Goal: Task Accomplishment & Management: Manage account settings

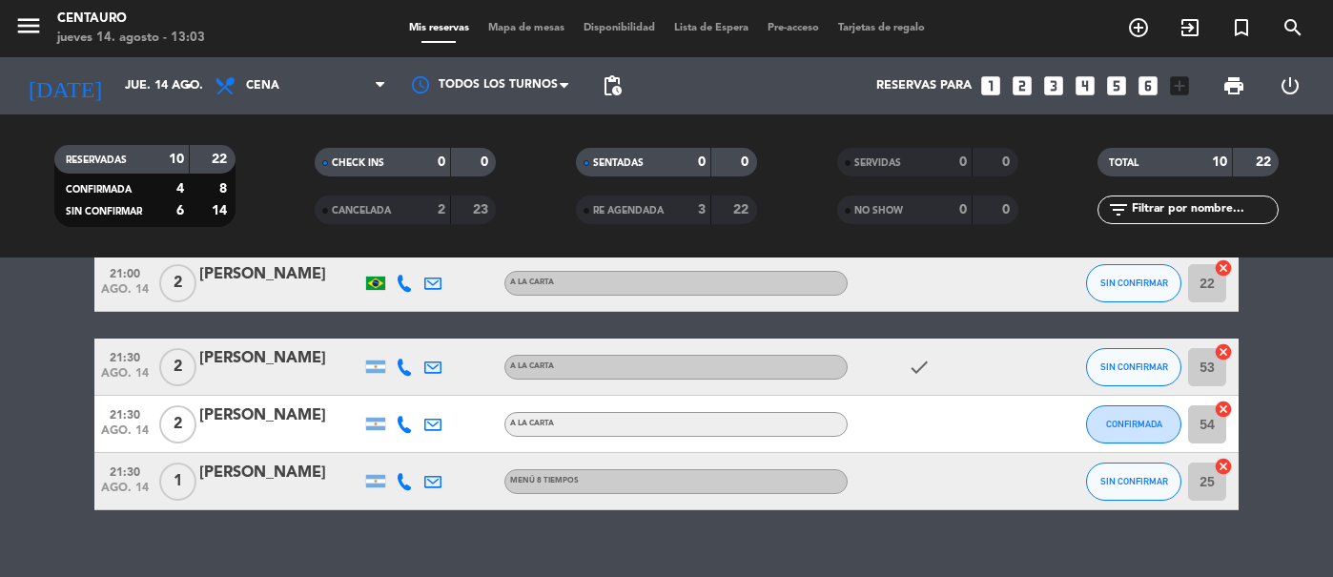
scroll to position [516, 0]
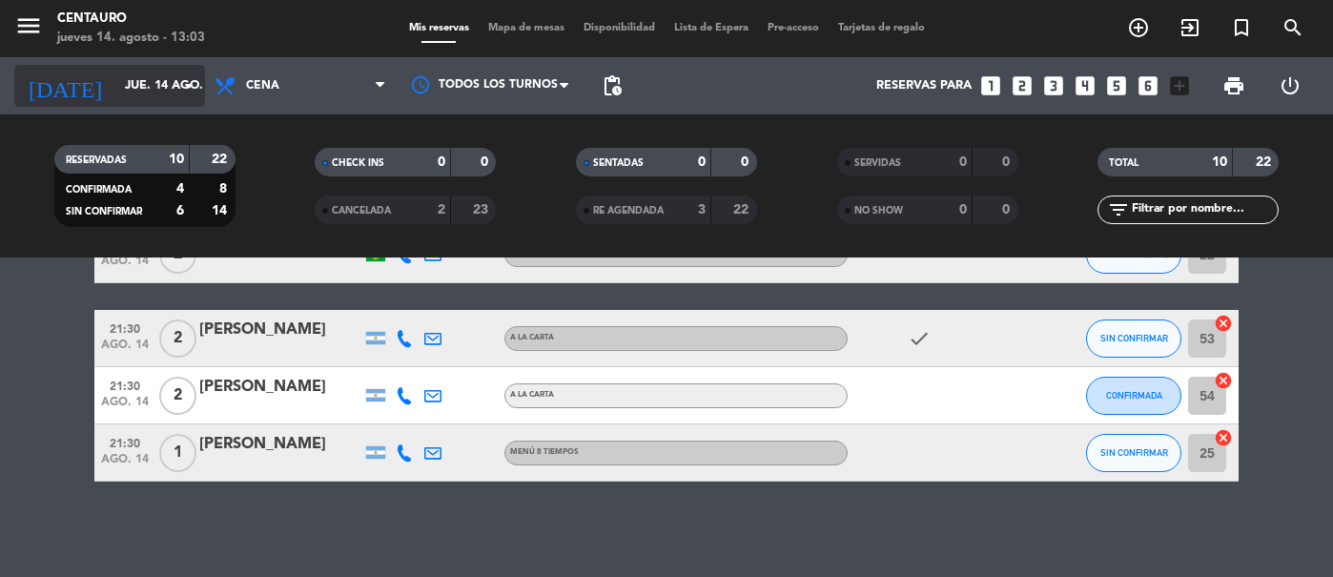
click at [169, 72] on input "jue. 14 ago." at bounding box center [196, 86] width 163 height 34
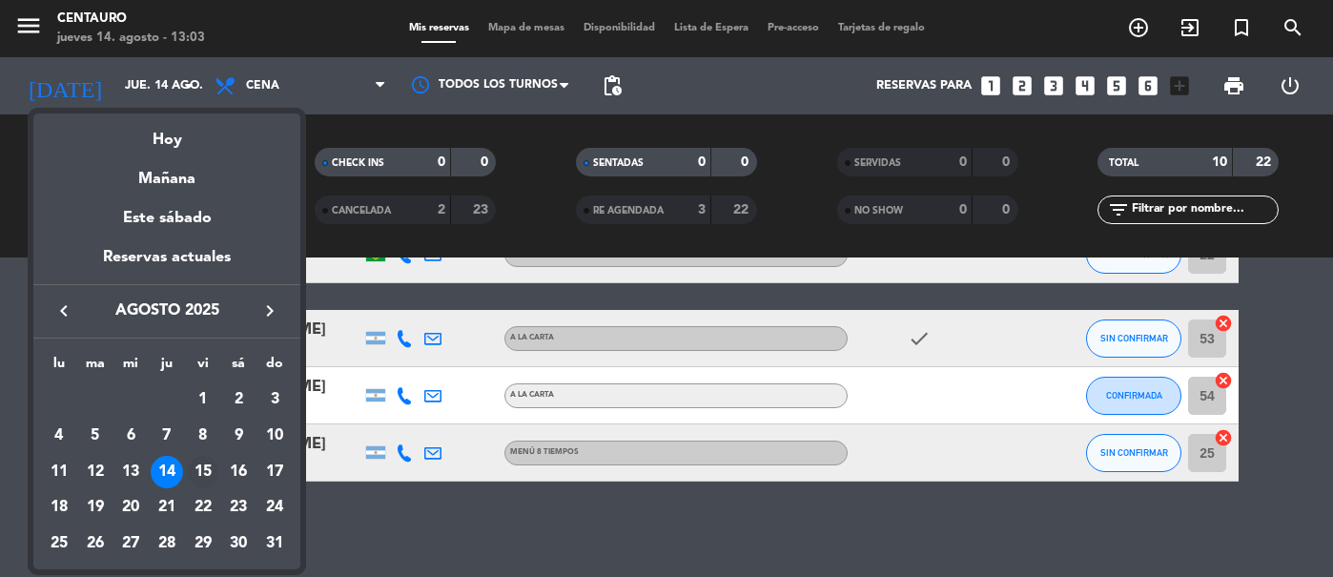
click at [212, 472] on div "15" at bounding box center [203, 472] width 32 height 32
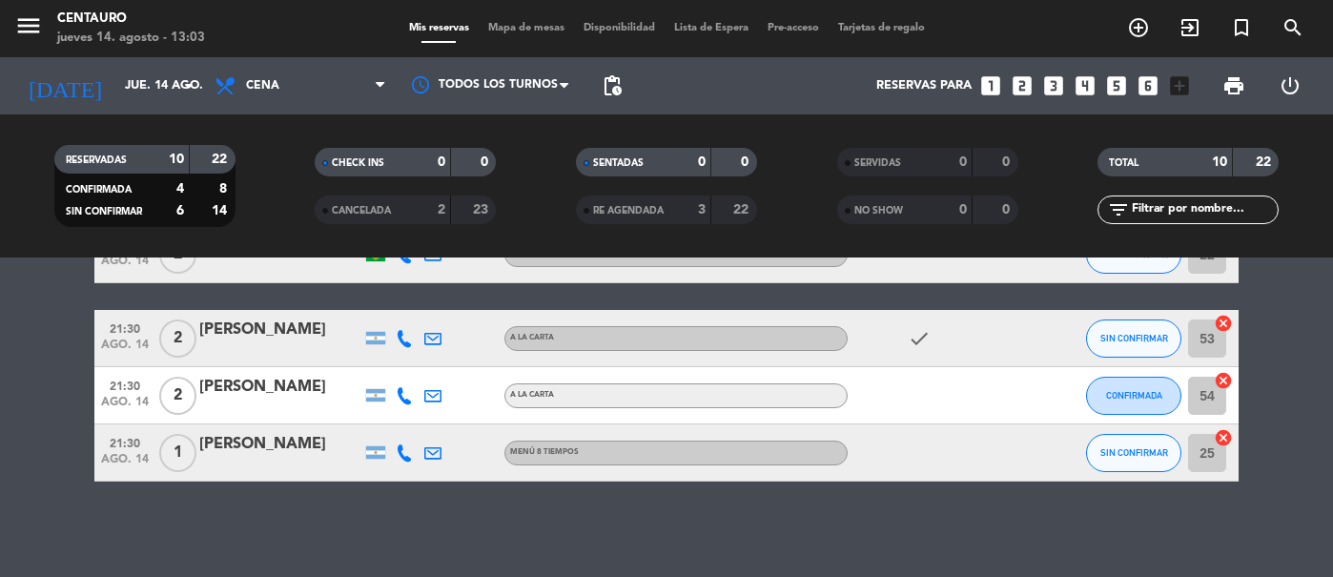
type input "vie. 15 ago."
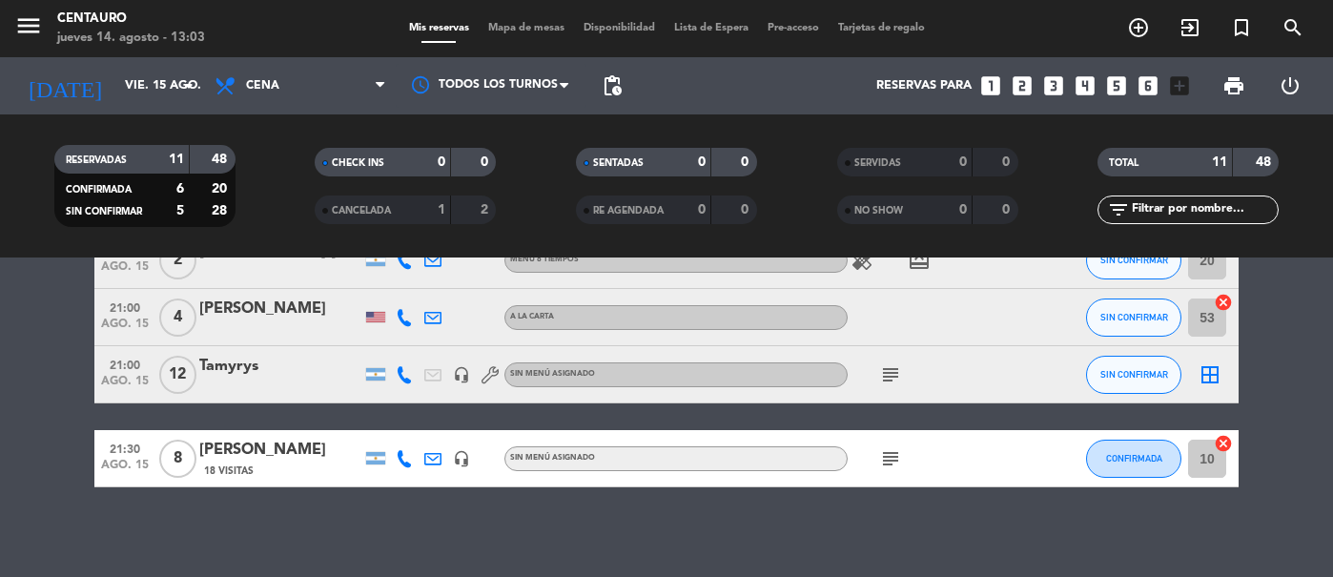
scroll to position [600, 0]
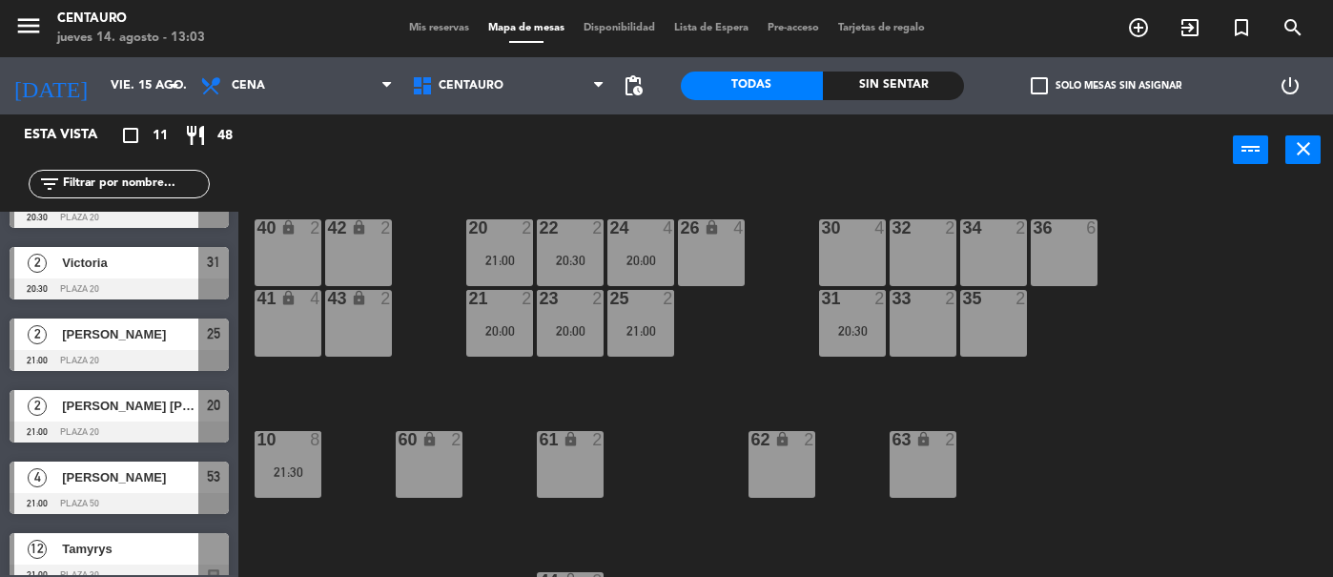
scroll to position [423, 0]
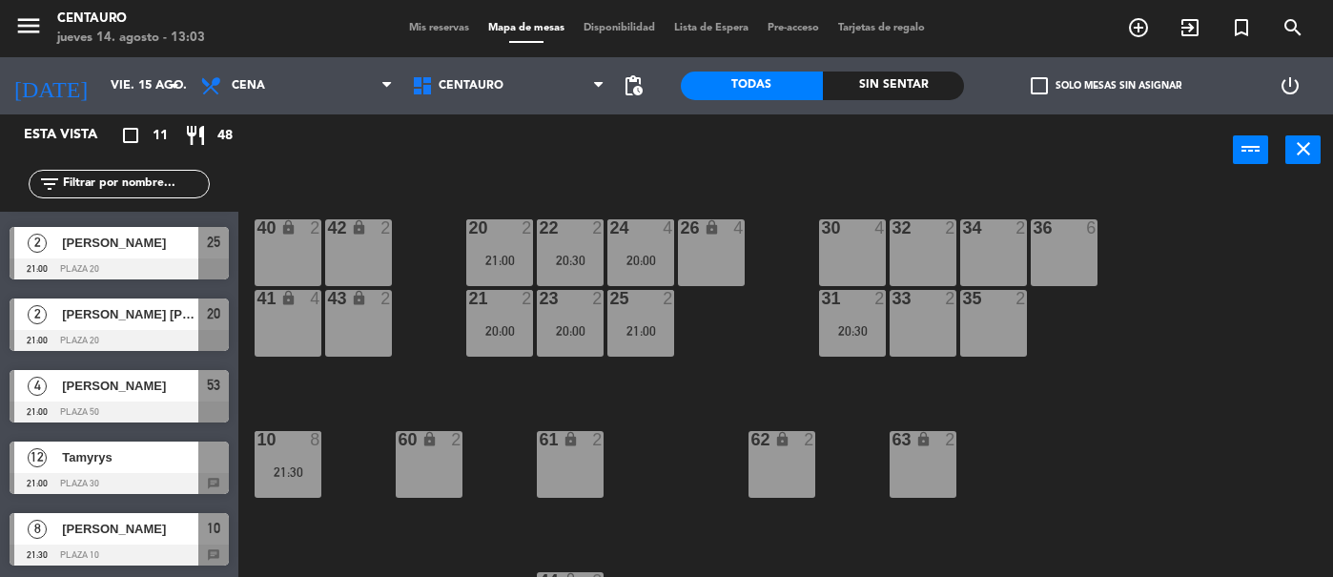
click at [134, 531] on span "[PERSON_NAME]" at bounding box center [130, 529] width 136 height 20
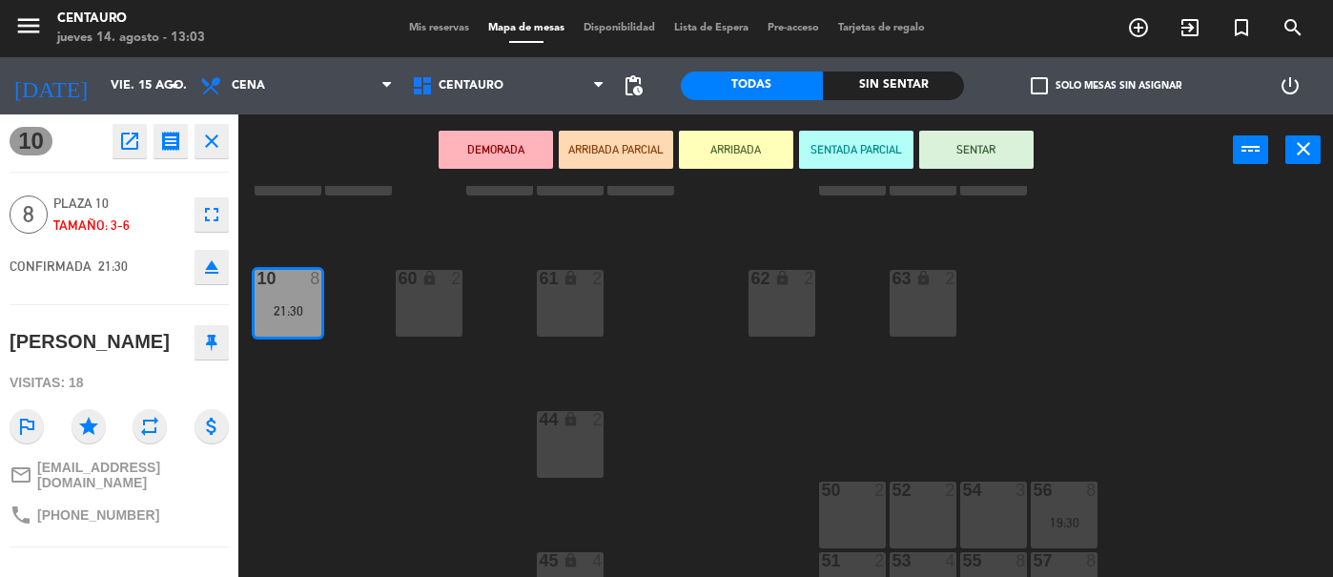
scroll to position [203, 0]
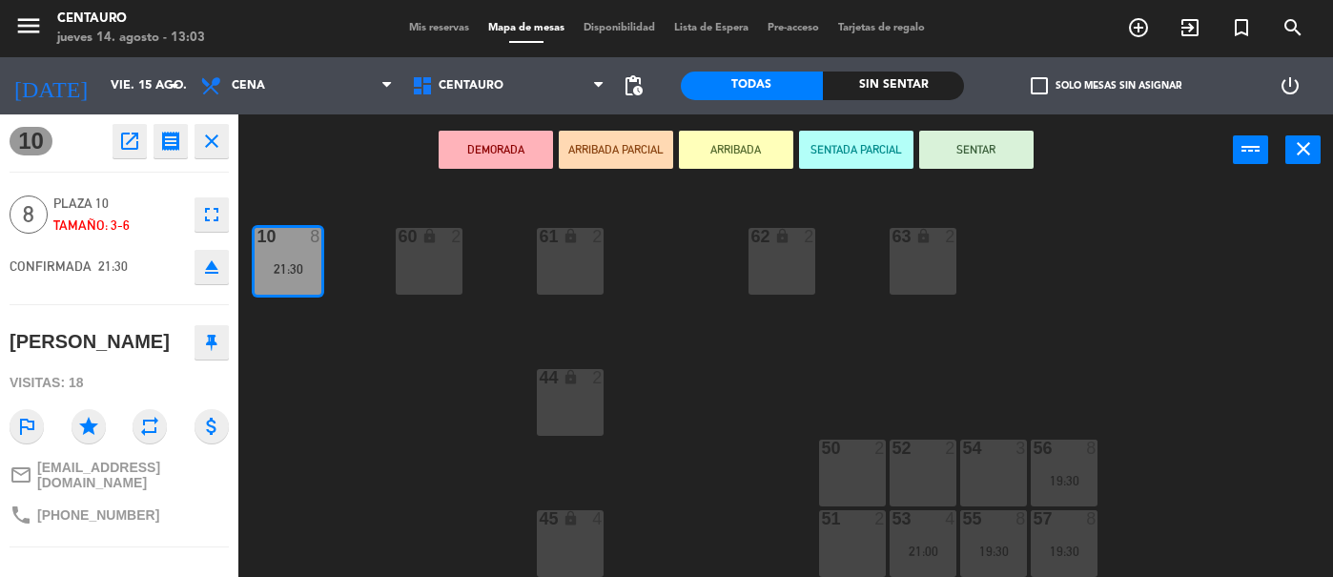
click at [370, 476] on div "20 2 21:00 22 2 20:30 24 4 20:00 26 lock 4 40 lock 2 42 lock 2 30 4 34 2 32 2 3…" at bounding box center [792, 381] width 1081 height 391
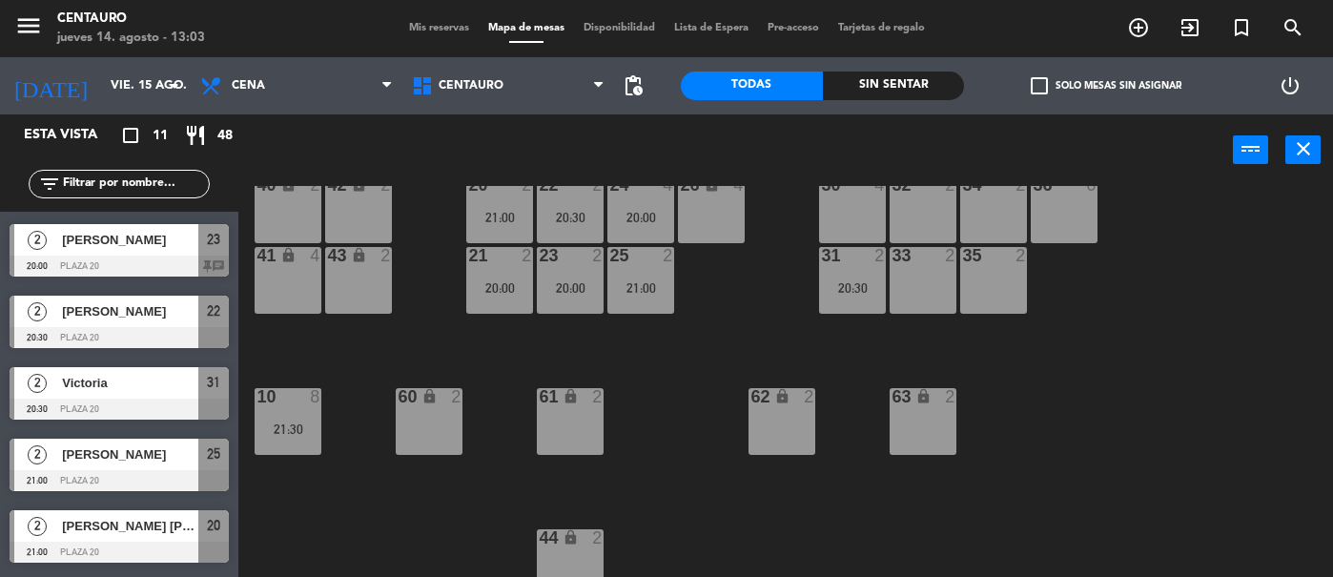
scroll to position [0, 0]
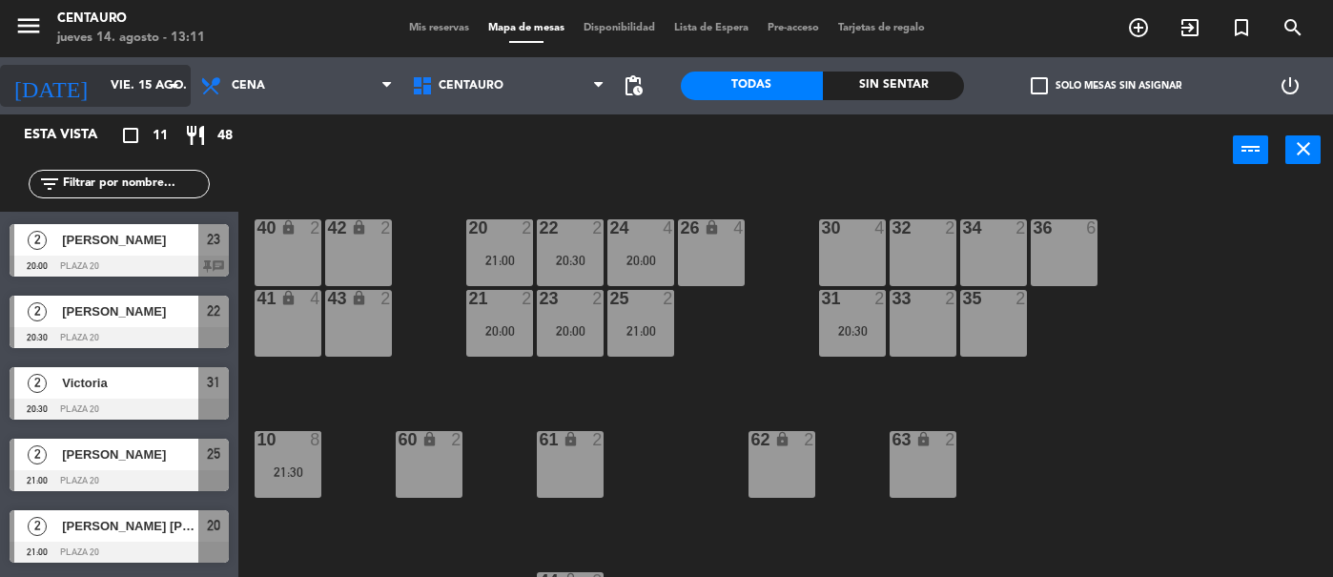
click at [144, 75] on input "vie. 15 ago." at bounding box center [182, 86] width 163 height 34
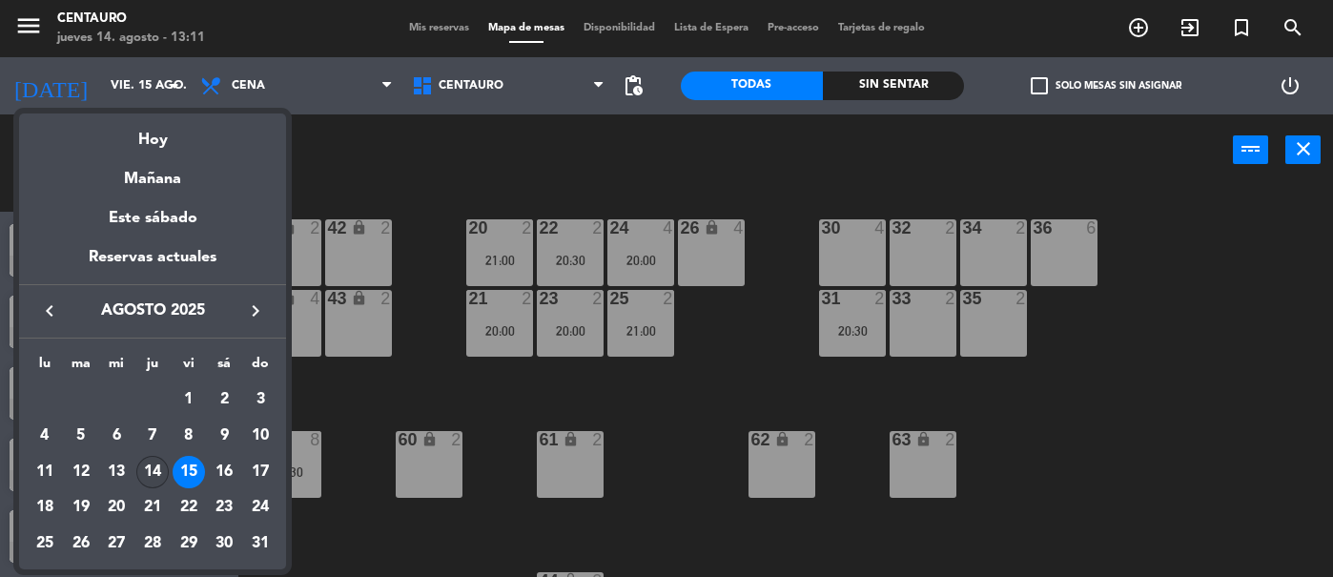
click at [154, 468] on div "14" at bounding box center [152, 472] width 32 height 32
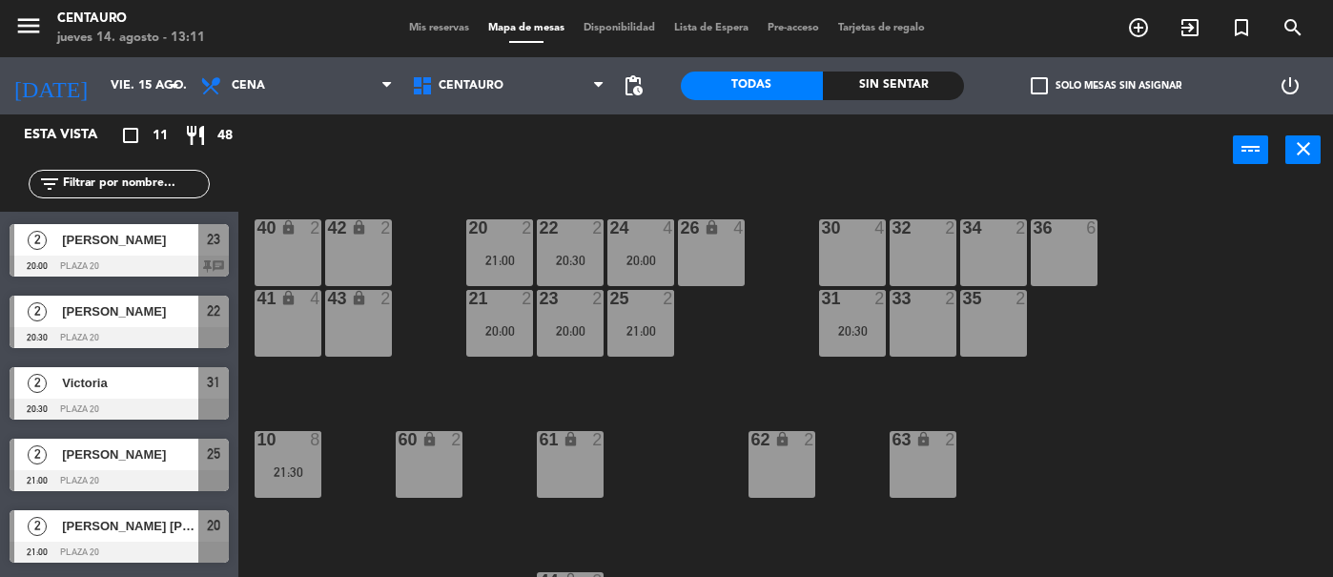
type input "jue. 14 ago."
click at [585, 254] on div "21:00" at bounding box center [570, 260] width 67 height 13
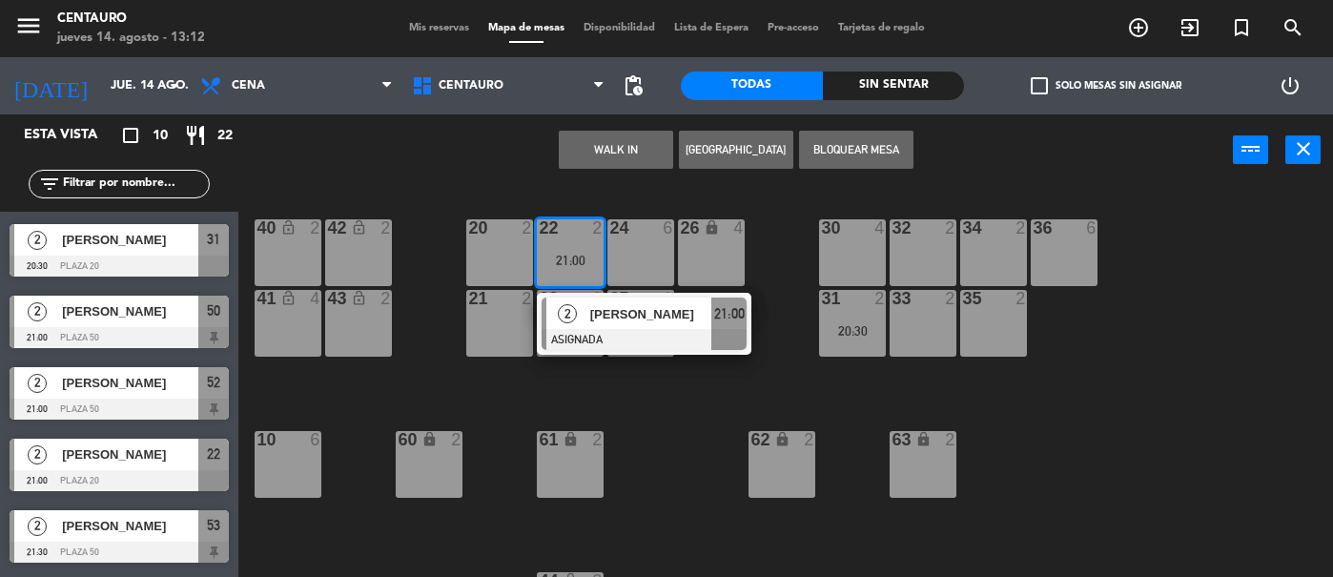
scroll to position [203, 0]
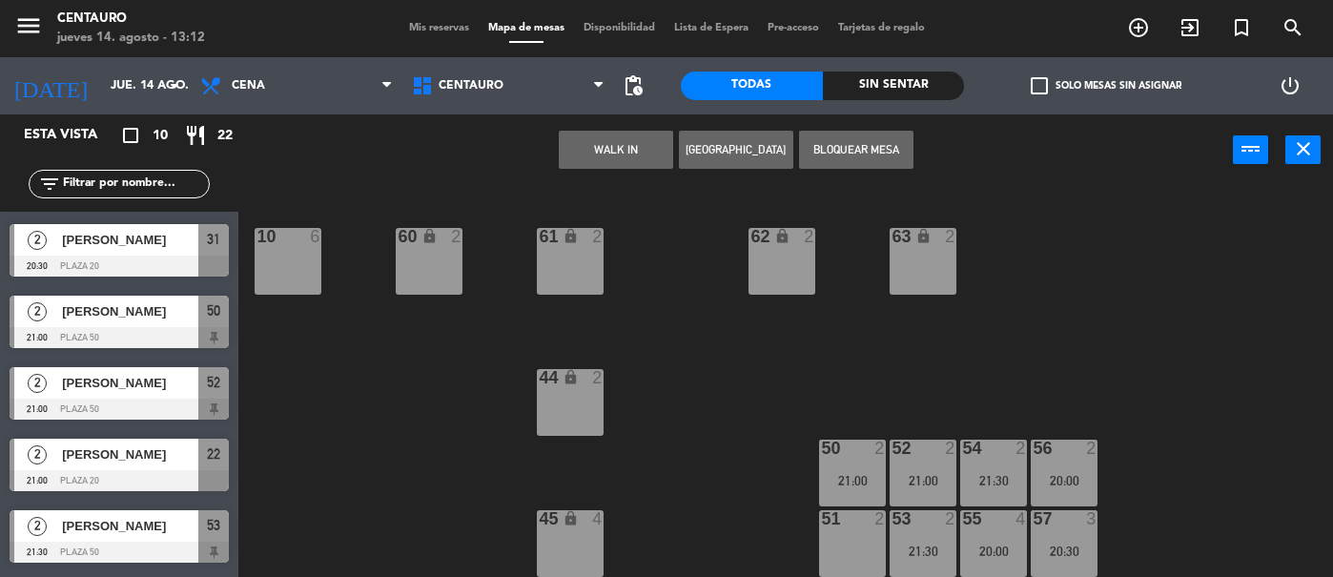
click at [868, 546] on div "51 2" at bounding box center [852, 543] width 67 height 67
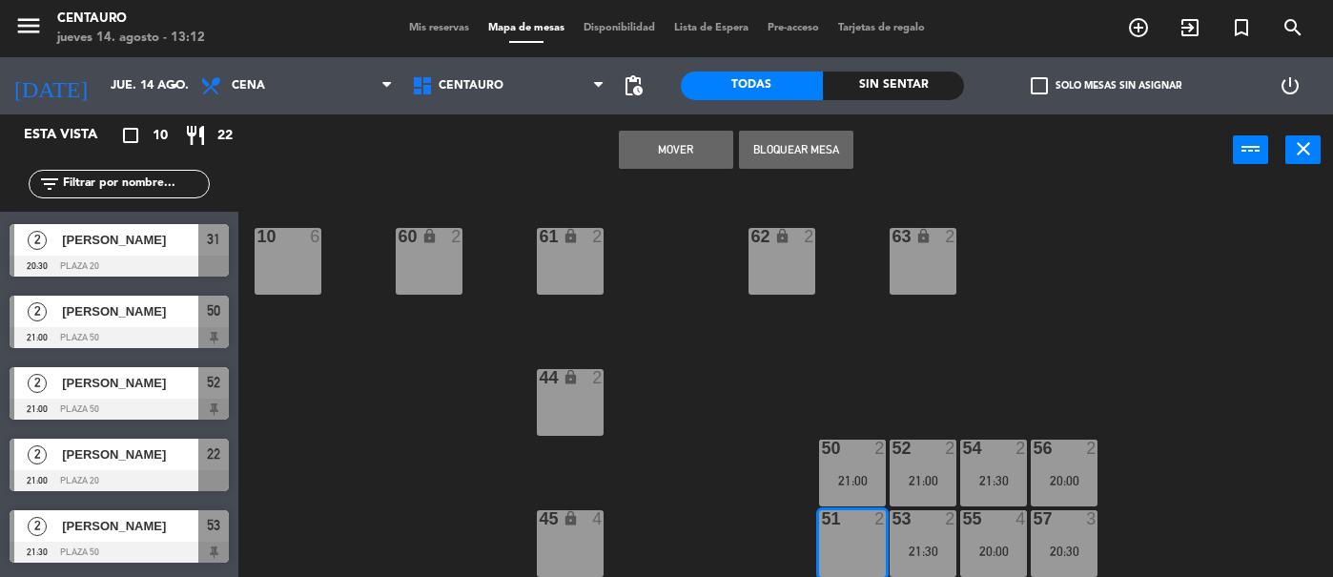
click at [690, 154] on button "Mover" at bounding box center [676, 150] width 114 height 38
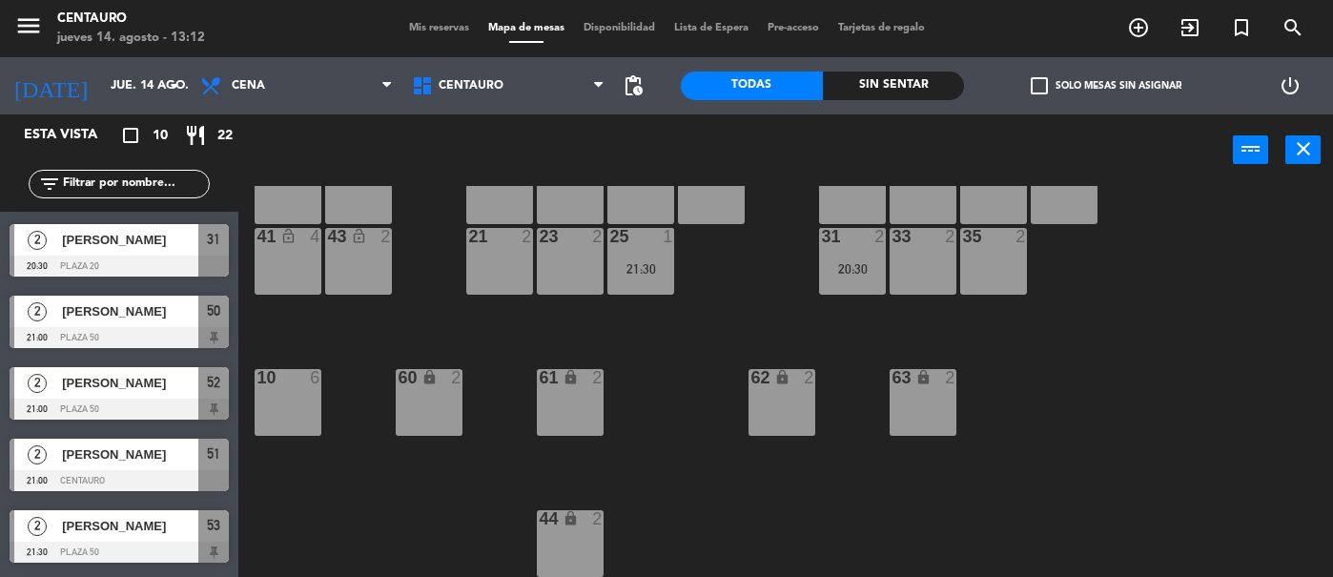
scroll to position [0, 0]
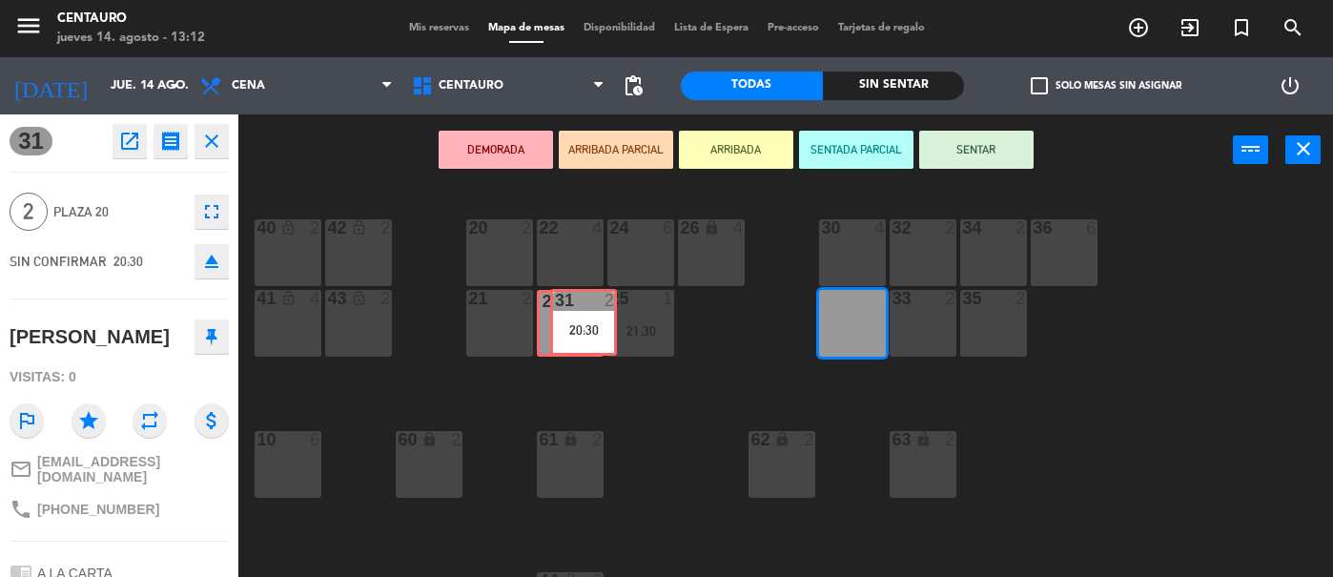
drag, startPoint x: 861, startPoint y: 319, endPoint x: 585, endPoint y: 320, distance: 275.5
click at [585, 320] on div "20 2 22 4 24 6 26 lock 4 40 lock_open 2 42 lock_open 2 30 4 34 2 32 2 36 6 21 2…" at bounding box center [792, 381] width 1081 height 391
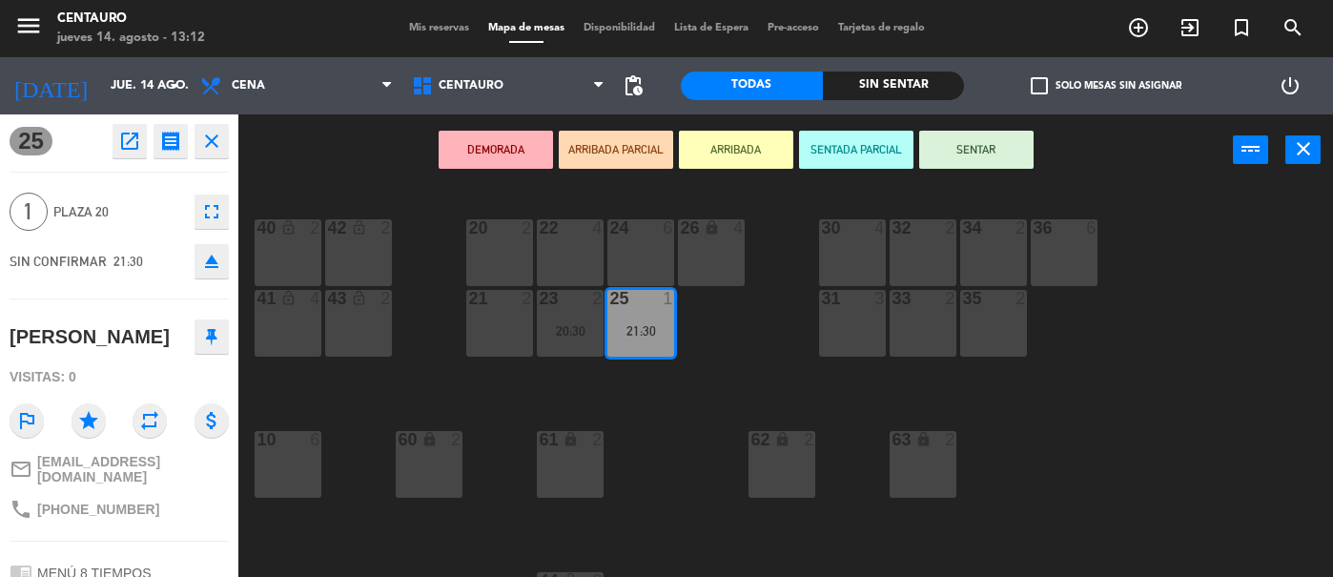
drag, startPoint x: 651, startPoint y: 325, endPoint x: 505, endPoint y: 324, distance: 145.8
click at [505, 324] on div "21 2" at bounding box center [499, 323] width 67 height 67
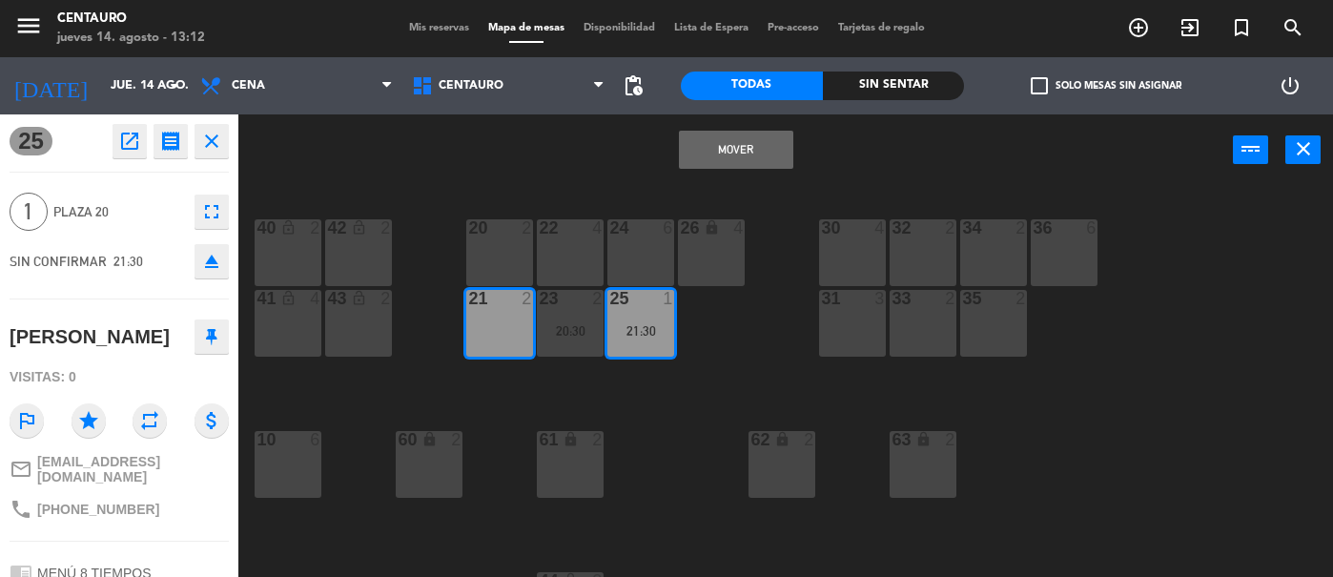
click at [732, 165] on button "Mover" at bounding box center [736, 150] width 114 height 38
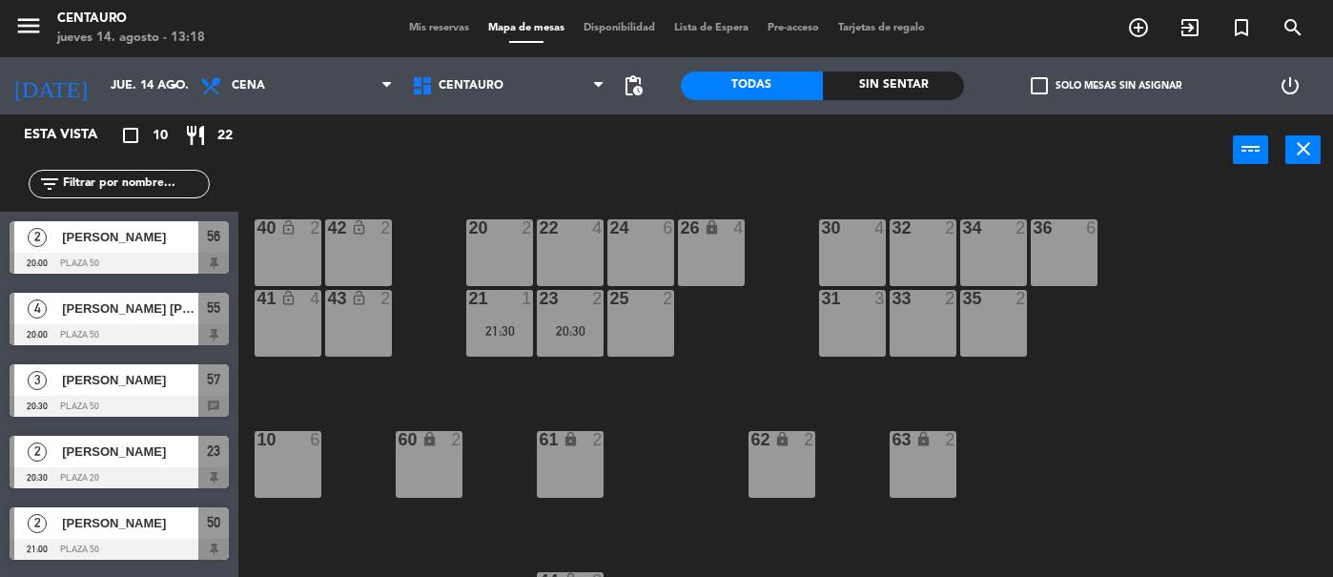
click at [416, 32] on span "Mis reservas" at bounding box center [438, 28] width 79 height 10
